Goal: Task Accomplishment & Management: Complete application form

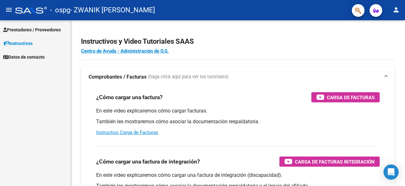
click at [48, 29] on span "Prestadores / Proveedores" at bounding box center [32, 29] width 58 height 7
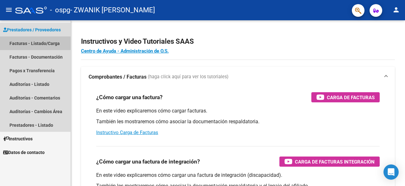
click at [39, 43] on link "Facturas - Listado/Carga" at bounding box center [35, 43] width 71 height 14
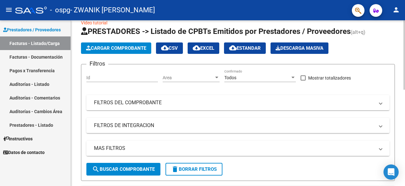
scroll to position [10, 0]
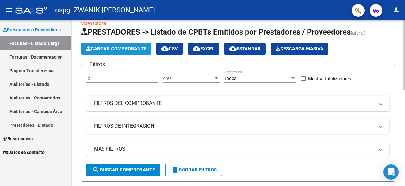
click at [127, 48] on span "Cargar Comprobante" at bounding box center [116, 49] width 60 height 6
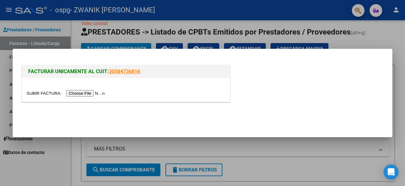
click at [41, 92] on input "file" at bounding box center [67, 93] width 80 height 7
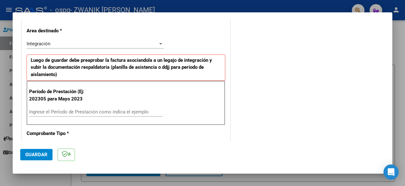
scroll to position [134, 0]
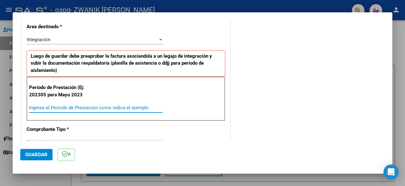
click at [60, 108] on input "Ingrese el Período de Prestación como indica el ejemplo" at bounding box center [95, 108] width 133 height 6
type input "202507"
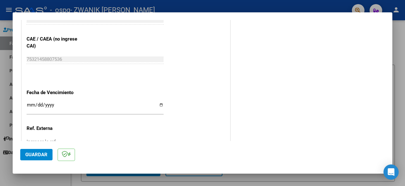
scroll to position [387, 0]
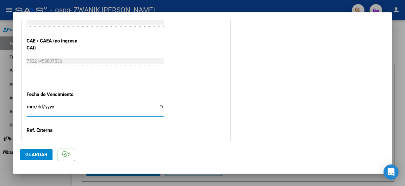
click at [159, 104] on input "Ingresar la fecha" at bounding box center [95, 109] width 137 height 10
type input "[DATE]"
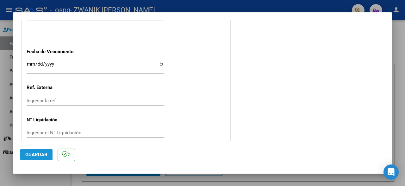
click at [35, 154] on span "Guardar" at bounding box center [36, 154] width 22 height 6
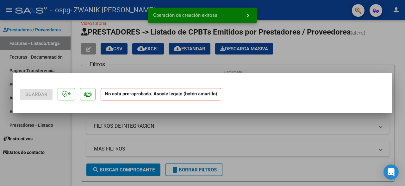
scroll to position [0, 0]
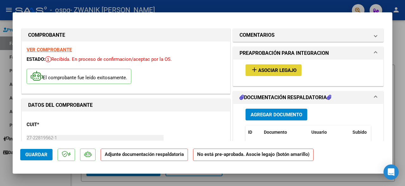
click at [275, 71] on span "Asociar Legajo" at bounding box center [277, 70] width 38 height 6
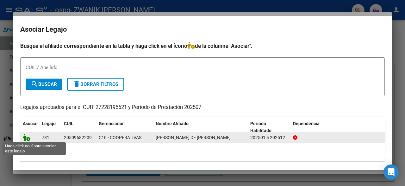
click at [27, 138] on icon at bounding box center [27, 137] width 8 height 7
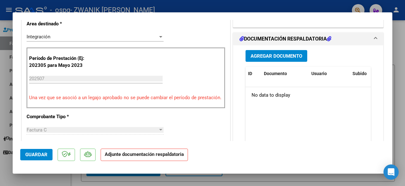
scroll to position [162, 0]
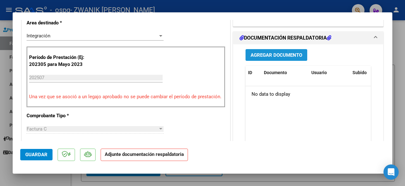
click at [274, 52] on span "Agregar Documento" at bounding box center [276, 55] width 52 height 6
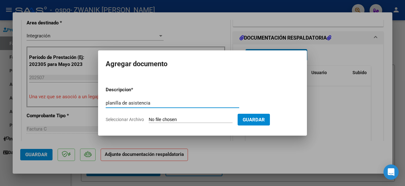
type input "planilla de asistencia"
click at [161, 117] on input "Seleccionar Archivo" at bounding box center [191, 120] width 84 height 6
type input "C:\fakepath\Nehemías.pdf"
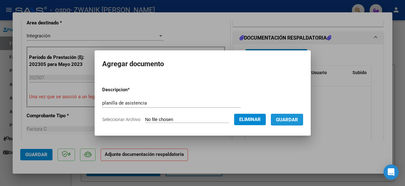
click at [285, 121] on span "Guardar" at bounding box center [287, 120] width 22 height 6
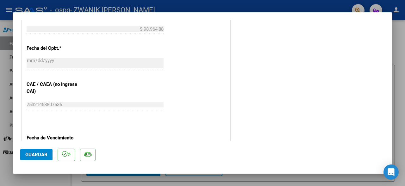
scroll to position [444, 0]
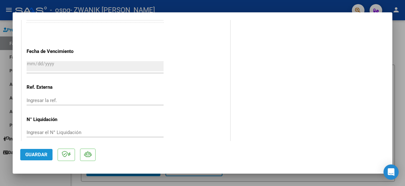
click at [38, 154] on span "Guardar" at bounding box center [36, 154] width 22 height 6
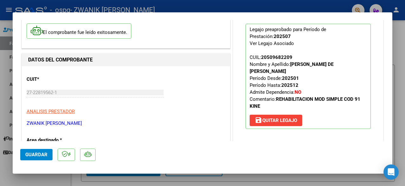
scroll to position [0, 0]
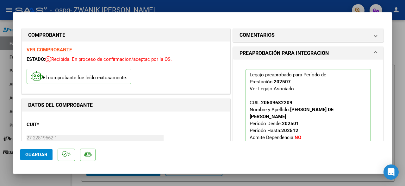
click at [310, 4] on div at bounding box center [202, 93] width 405 height 186
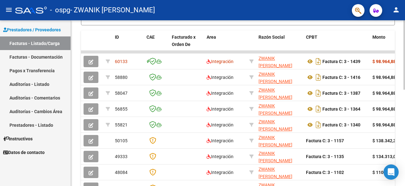
scroll to position [167, 0]
